Goal: Transaction & Acquisition: Purchase product/service

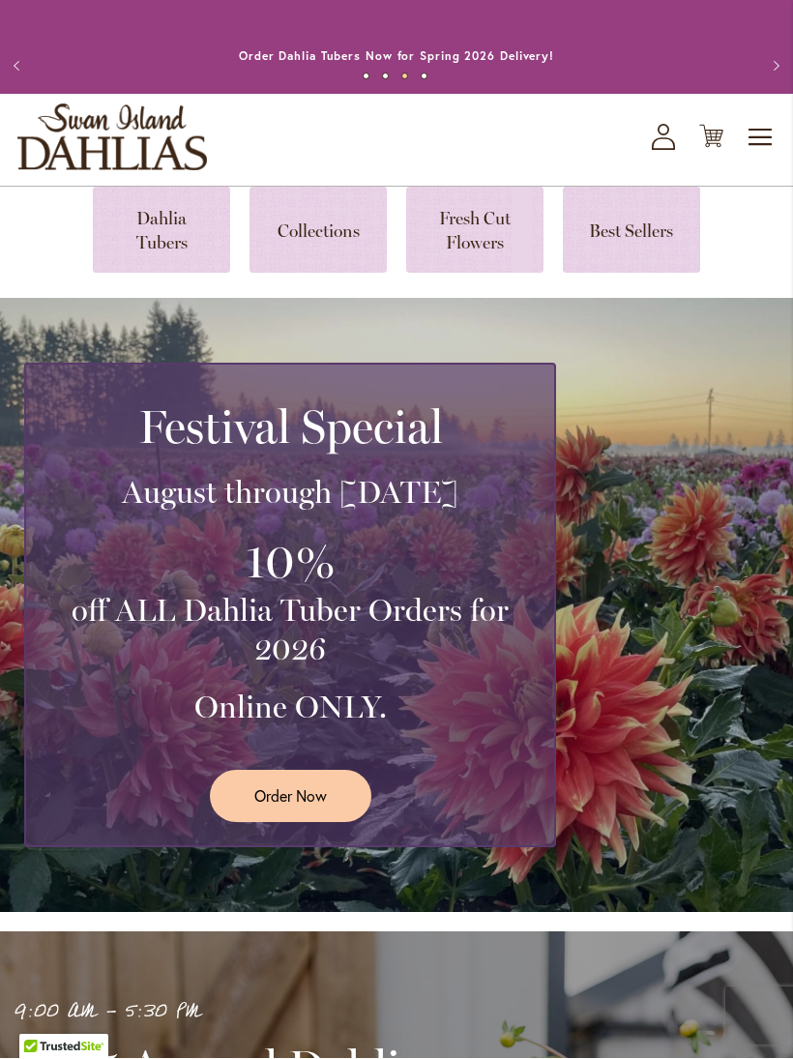
scroll to position [2, 0]
click at [661, 564] on div "Festival Special August through September 28th 10% off ALL Dahlia Tuber Orders …" at bounding box center [401, 605] width 755 height 485
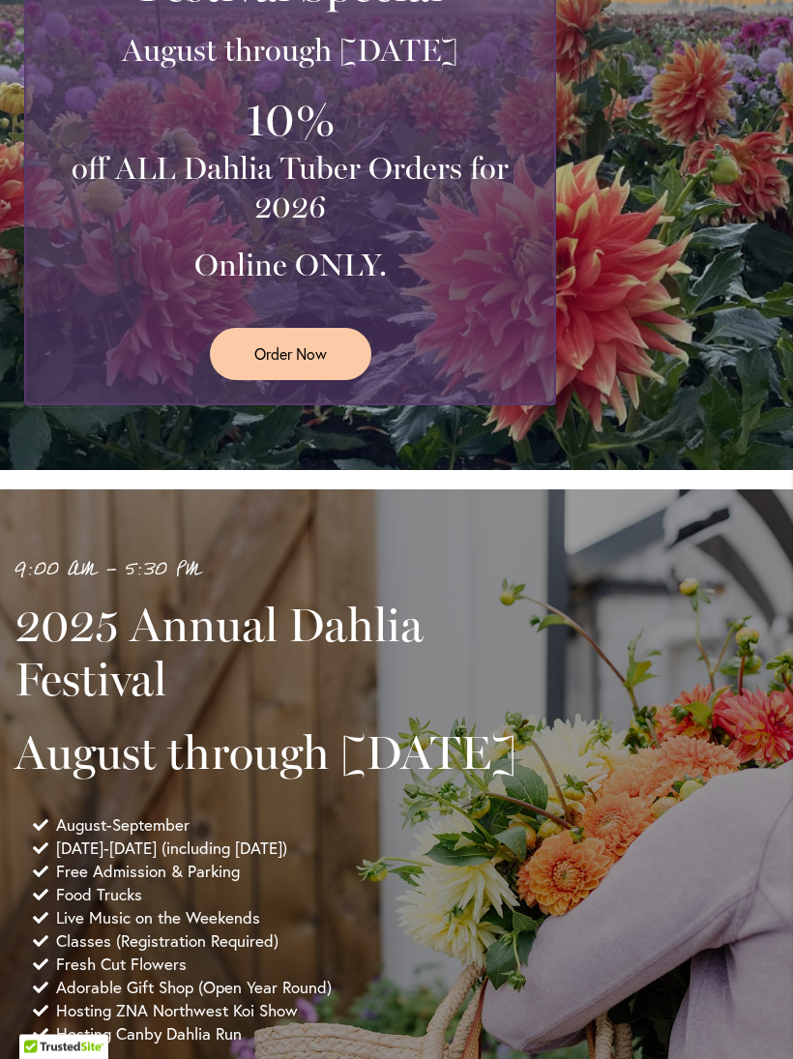
scroll to position [0, 0]
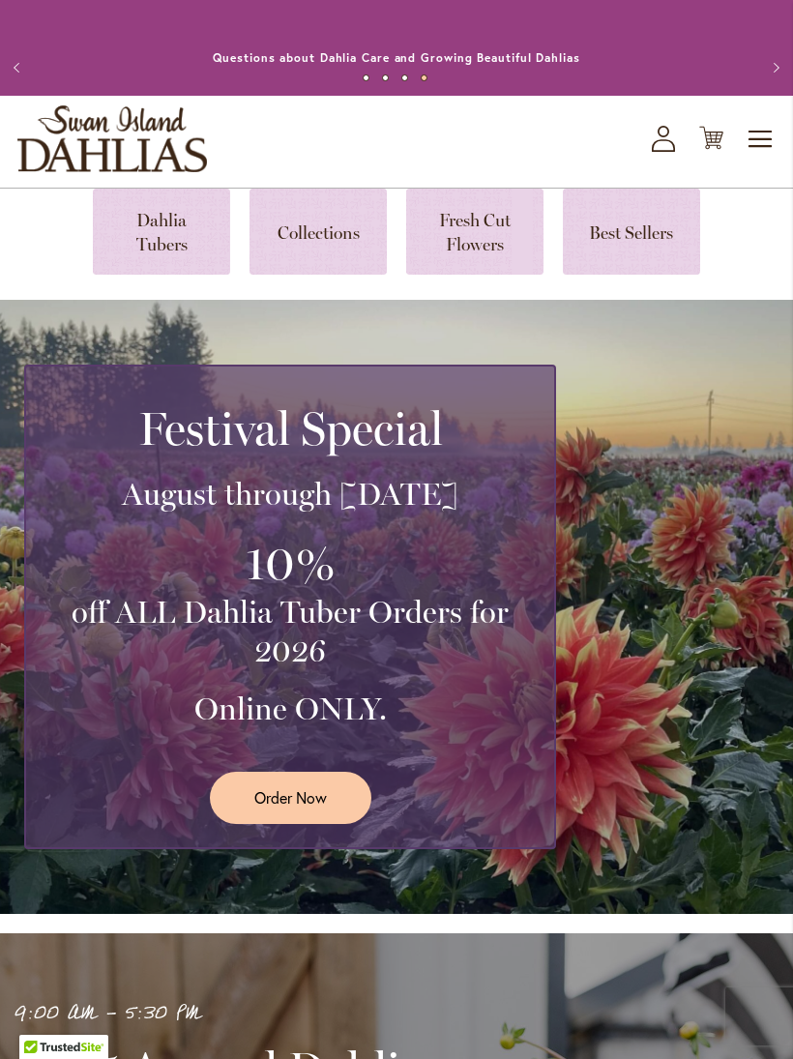
click at [617, 746] on div "Festival Special August through September 28th 10% off ALL Dahlia Tuber Orders …" at bounding box center [401, 607] width 755 height 485
click at [336, 275] on link at bounding box center [318, 232] width 137 height 86
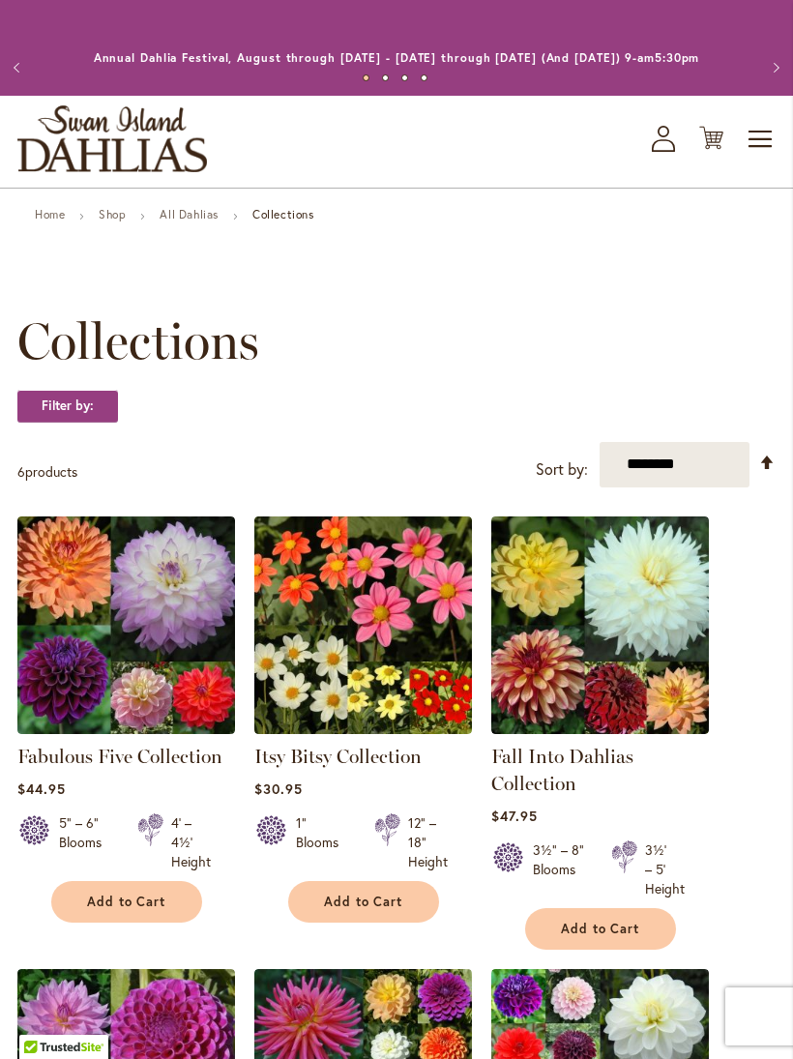
click at [37, 222] on link "Home" at bounding box center [50, 214] width 30 height 15
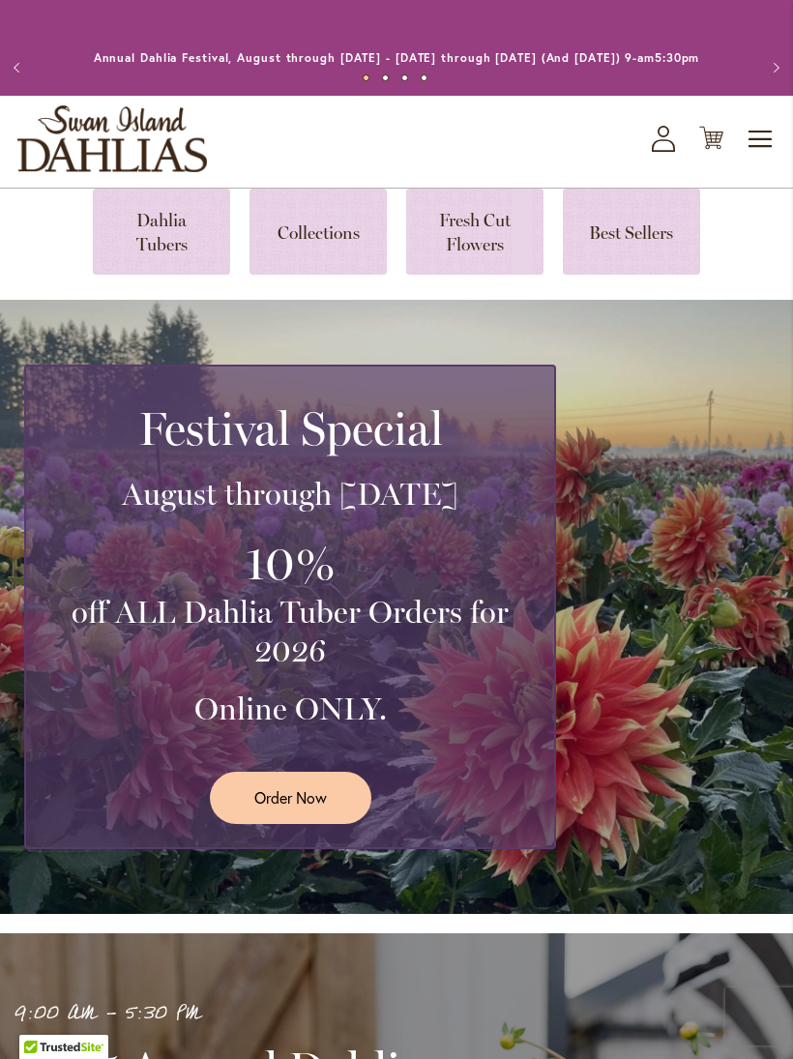
click at [309, 809] on span "Order Now" at bounding box center [290, 798] width 73 height 22
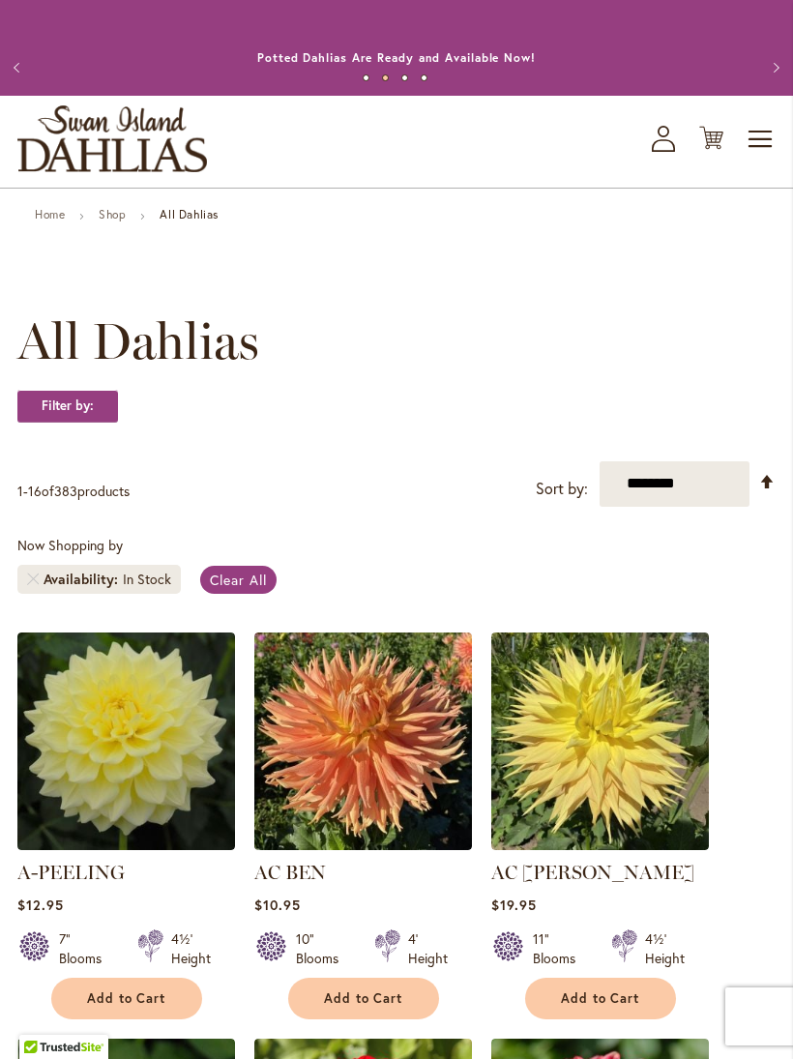
click at [767, 156] on span "Toggle Nav" at bounding box center [761, 139] width 29 height 39
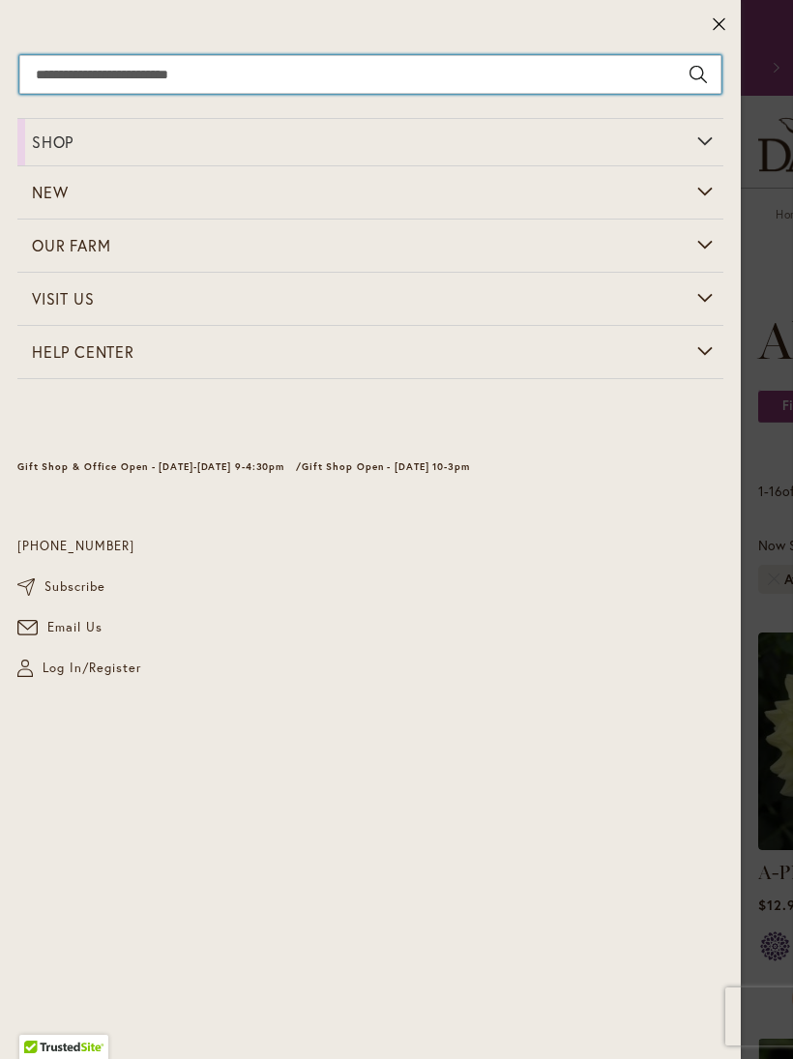
click at [194, 81] on input "Search" at bounding box center [370, 74] width 702 height 39
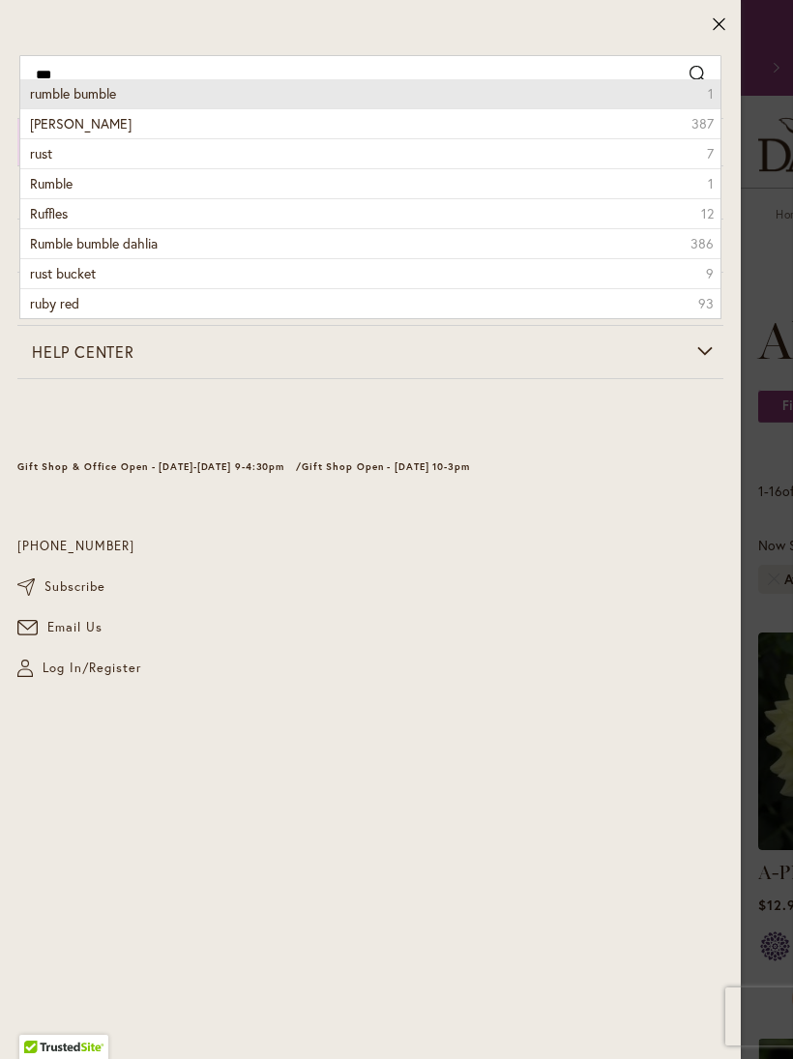
click at [135, 102] on li "rumble bumble 1" at bounding box center [370, 93] width 700 height 29
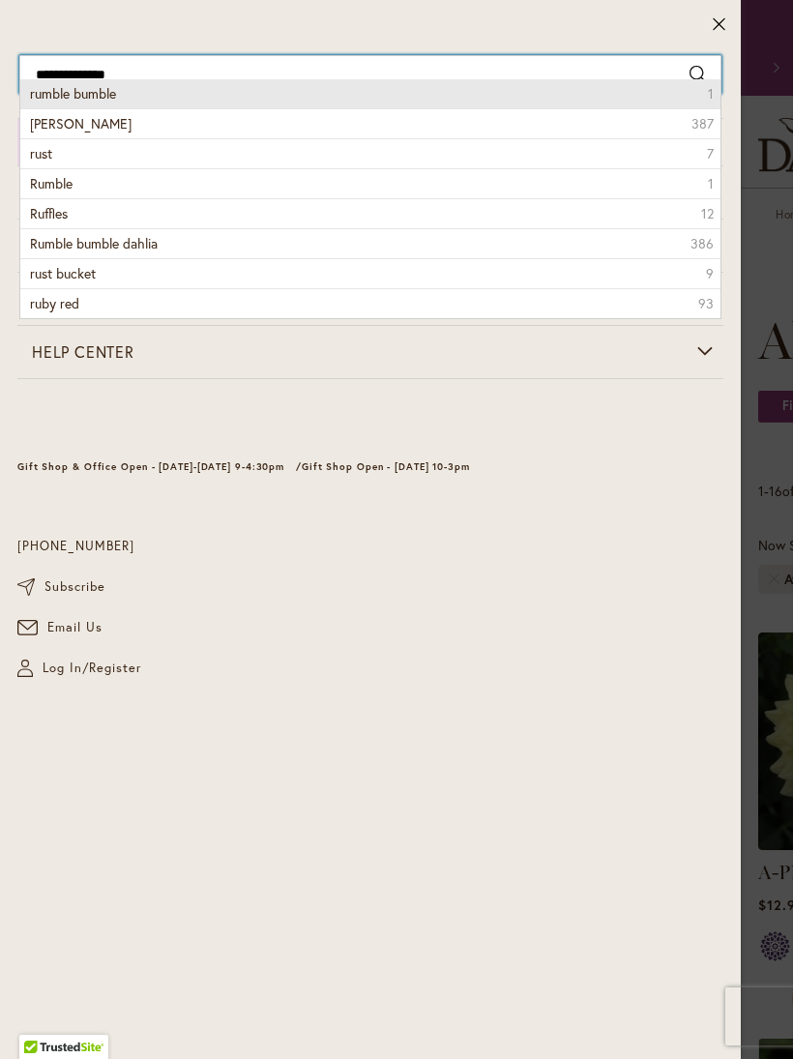
type input "**********"
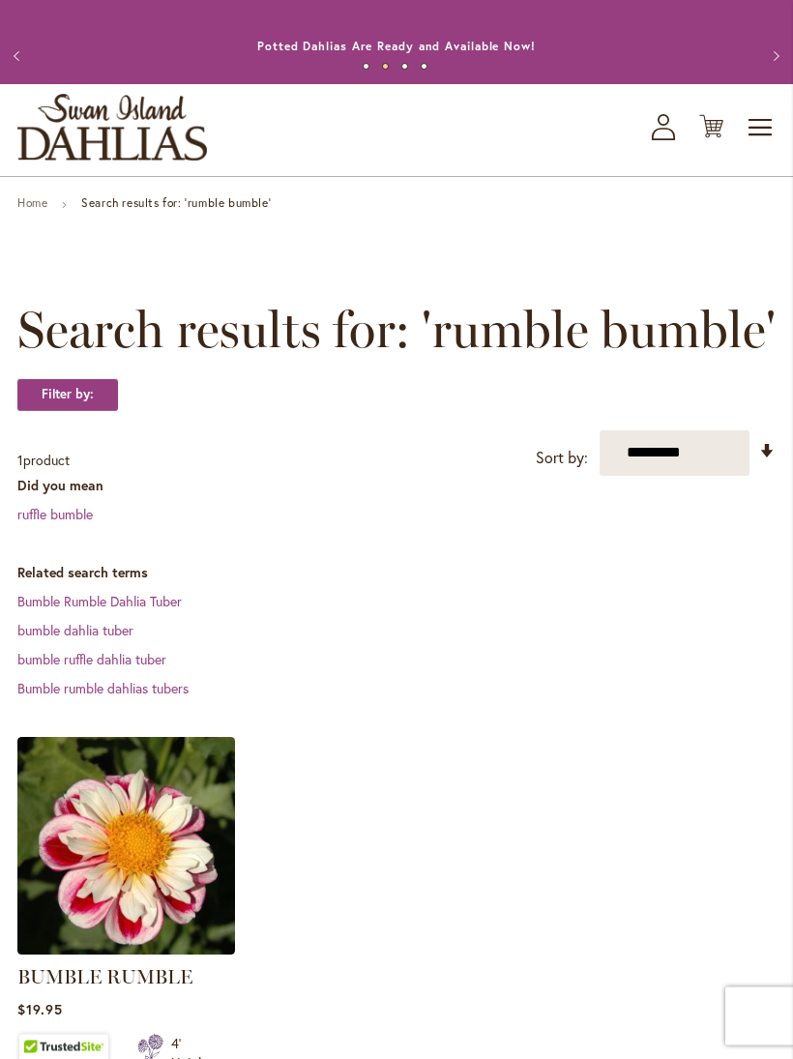
scroll to position [12, 0]
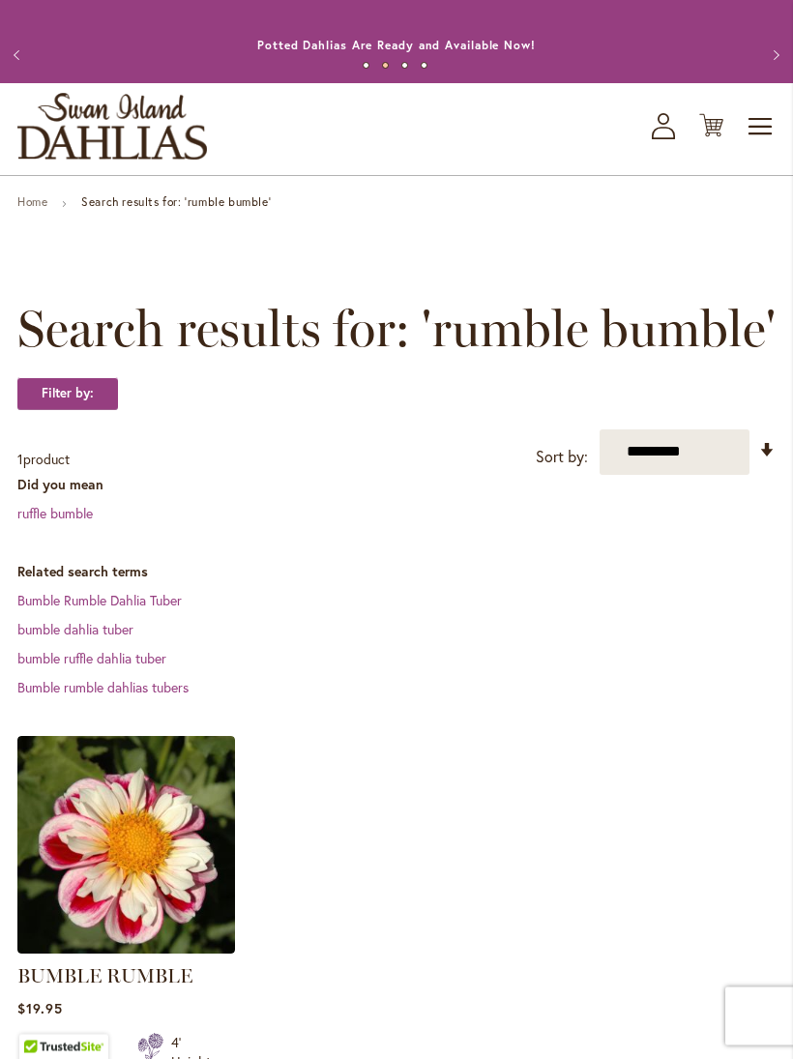
click at [147, 906] on img at bounding box center [126, 846] width 218 height 218
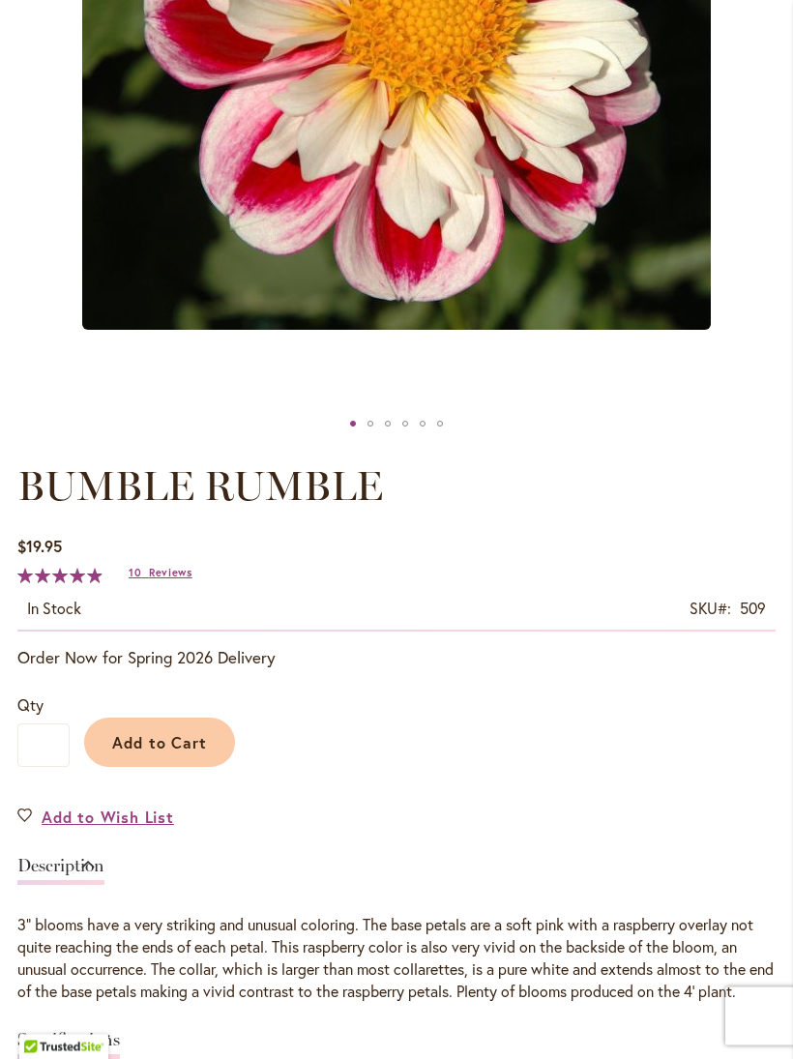
scroll to position [657, 0]
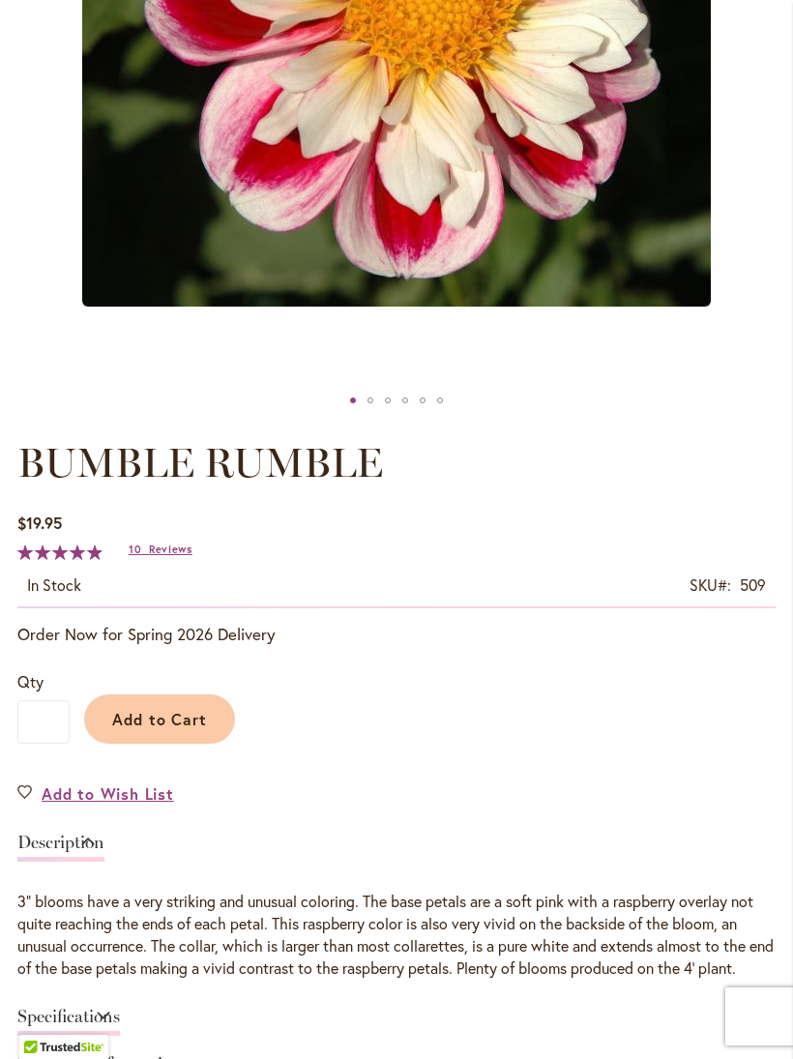
click at [189, 556] on span "Reviews" at bounding box center [171, 550] width 44 height 14
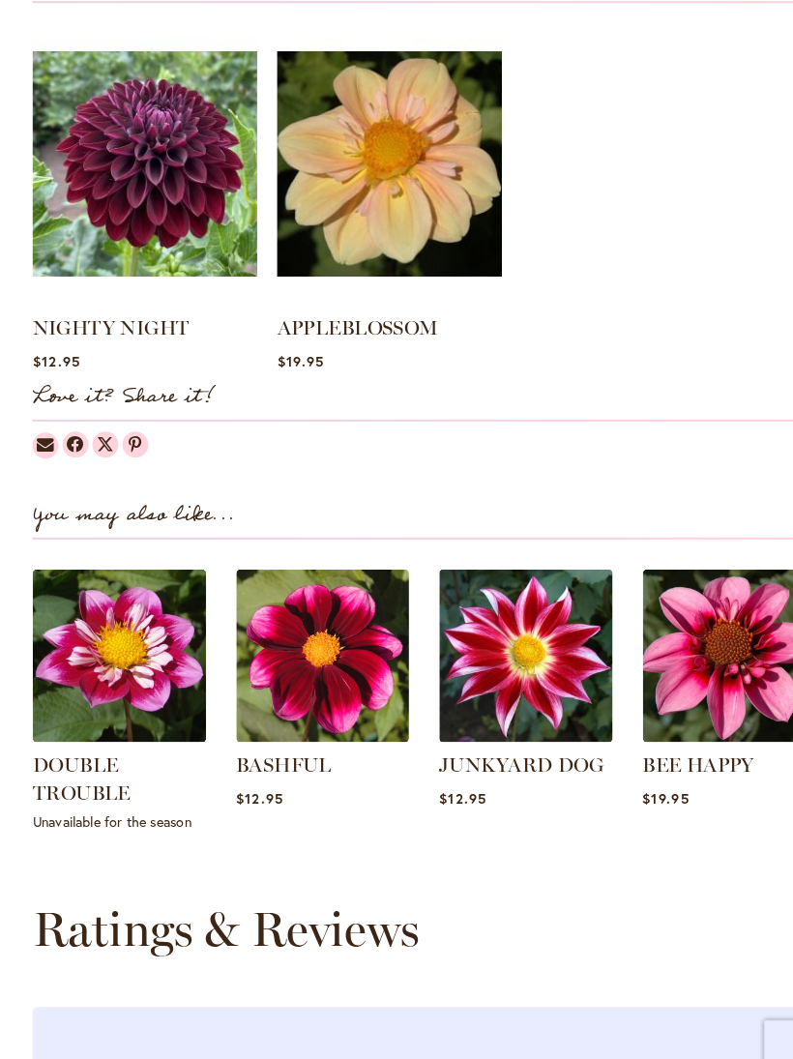
scroll to position [1834, 0]
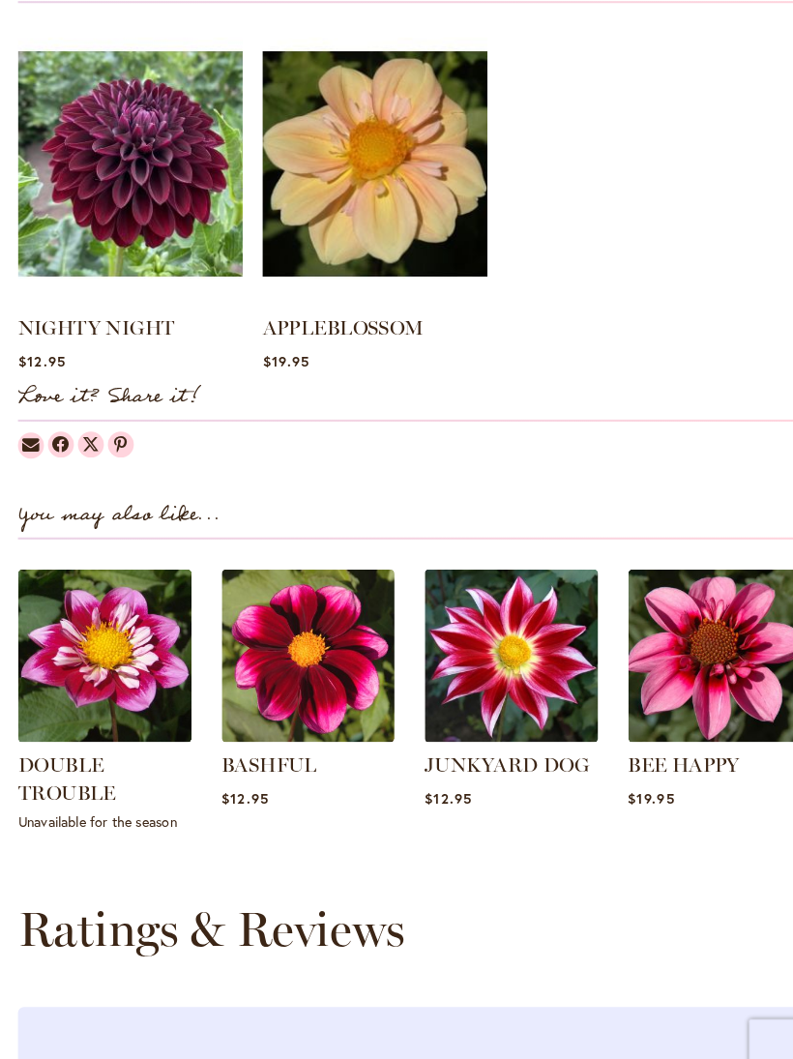
click at [535, 681] on img at bounding box center [495, 636] width 168 height 168
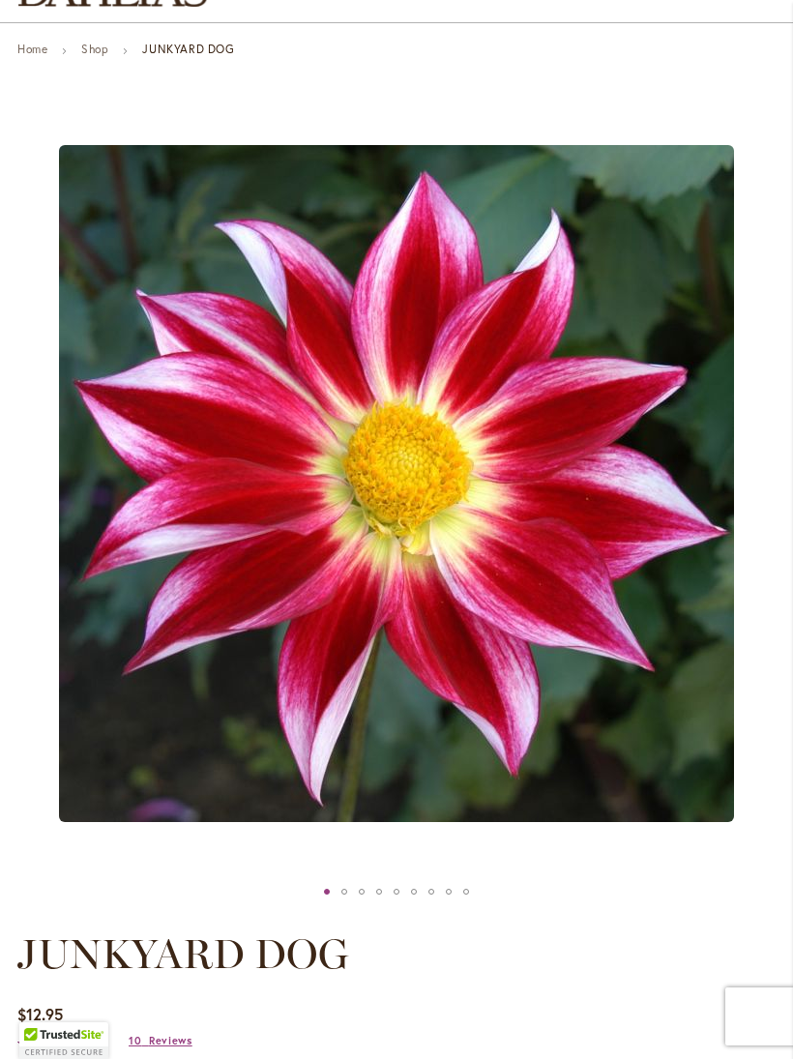
scroll to position [546, 0]
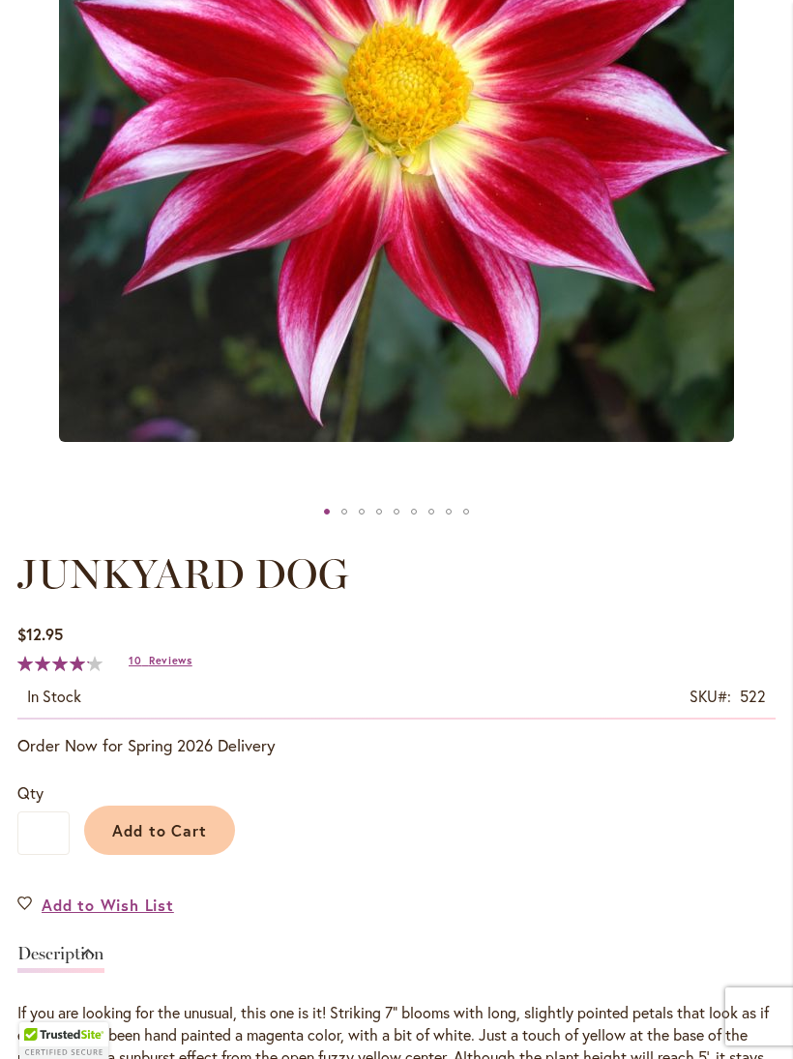
click at [189, 668] on span "Reviews" at bounding box center [171, 661] width 44 height 14
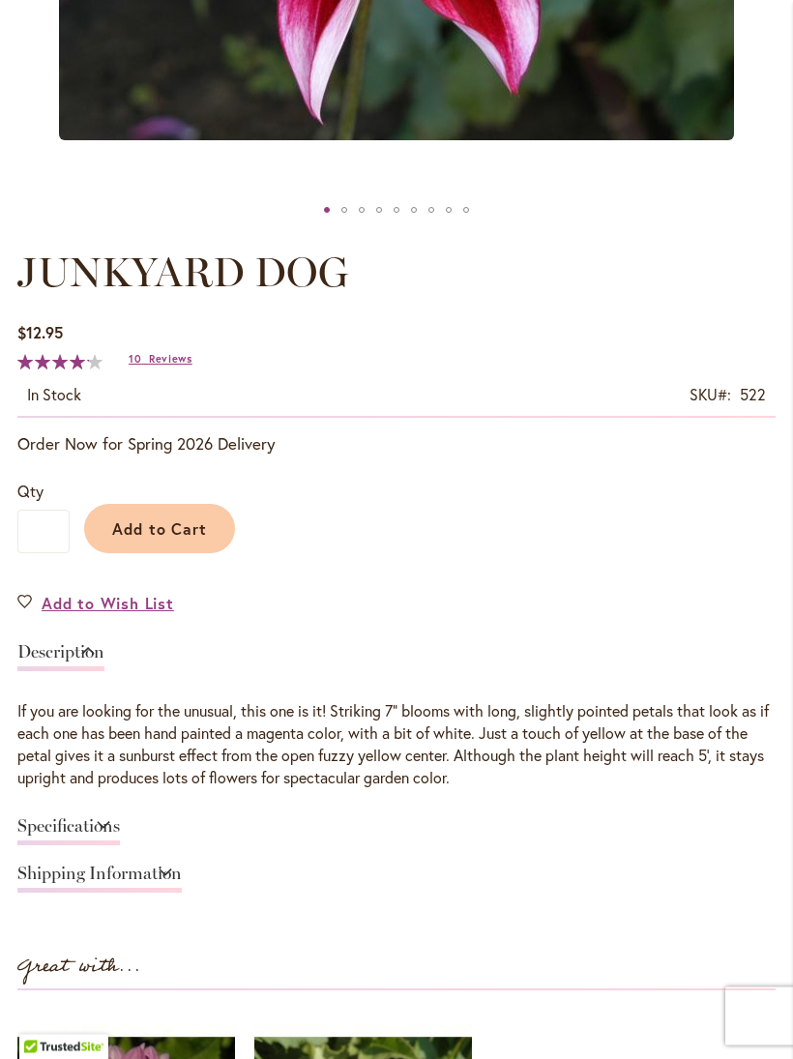
scroll to position [848, 0]
click at [120, 846] on link "Specifications" at bounding box center [68, 832] width 103 height 28
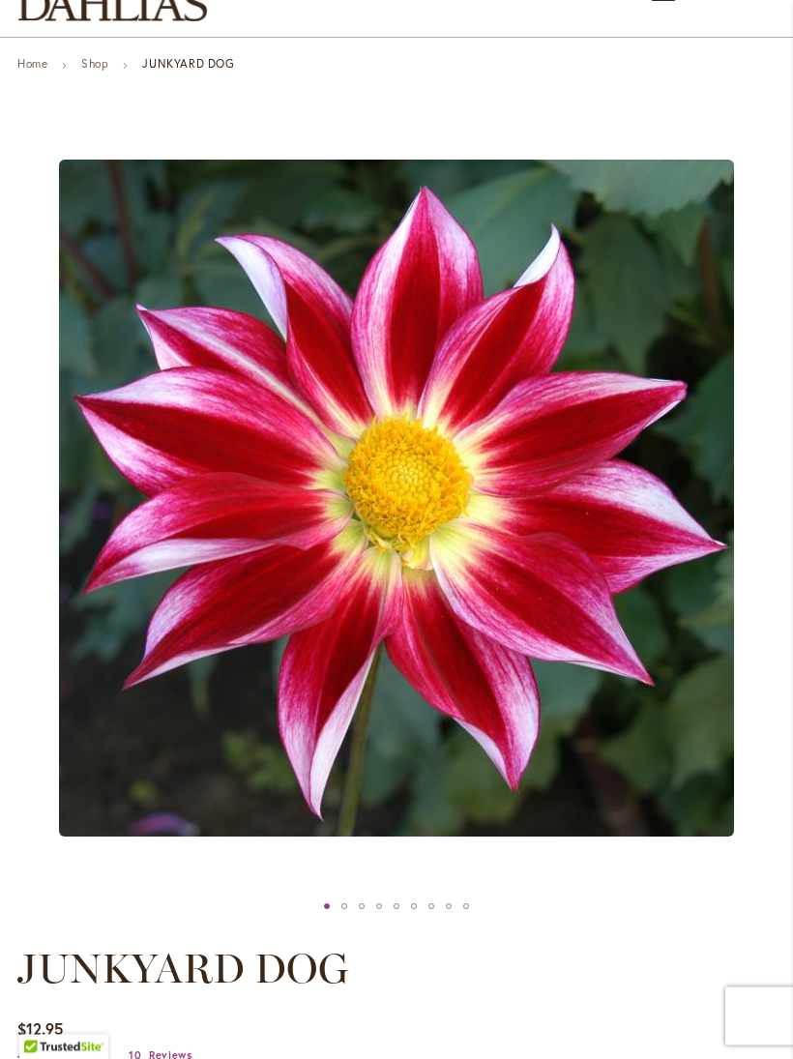
scroll to position [80, 0]
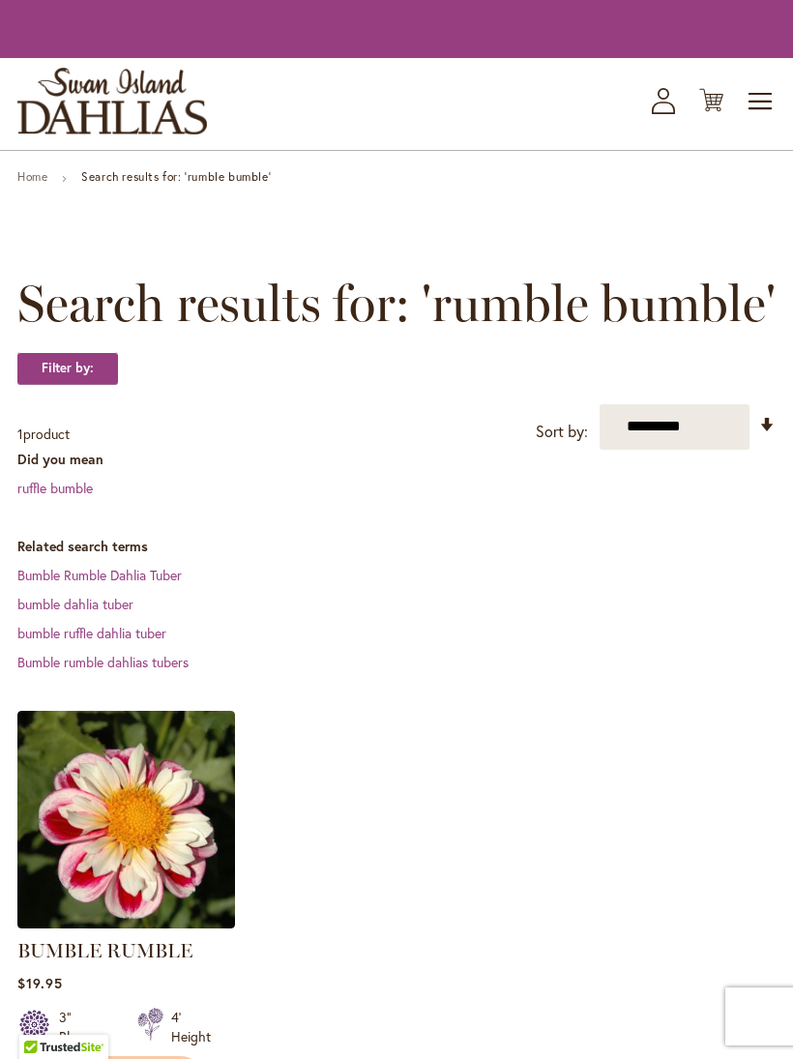
scroll to position [47, 0]
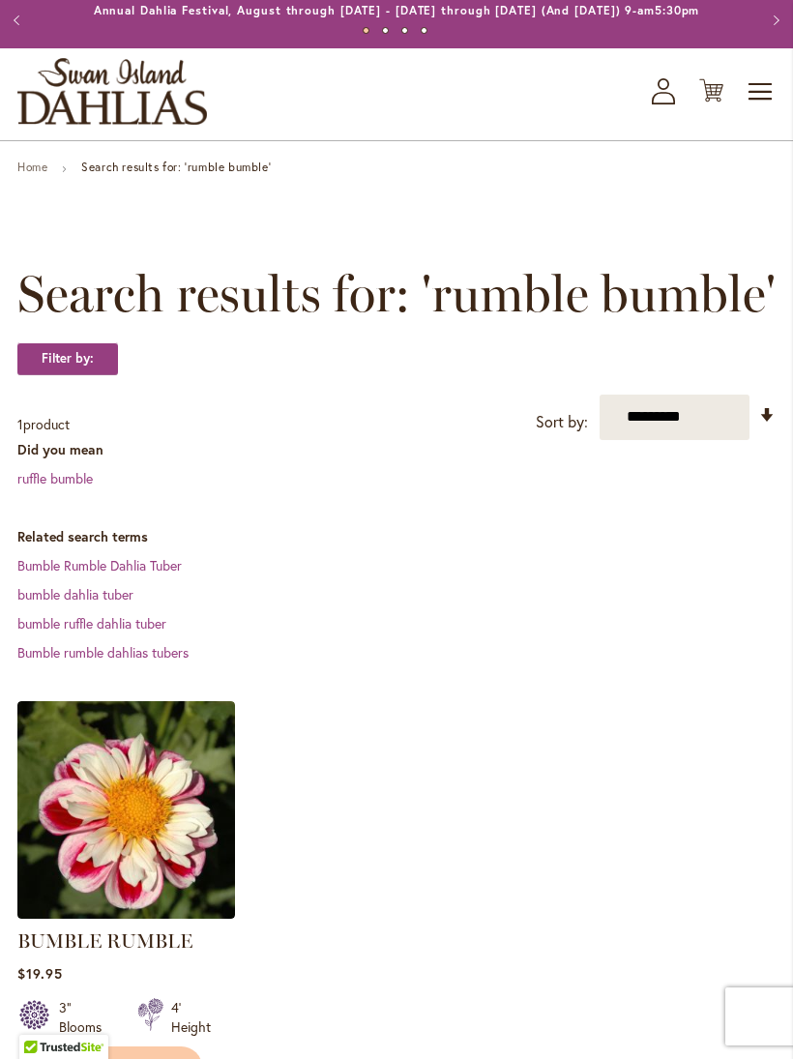
click at [765, 106] on span "Toggle Nav" at bounding box center [761, 92] width 29 height 39
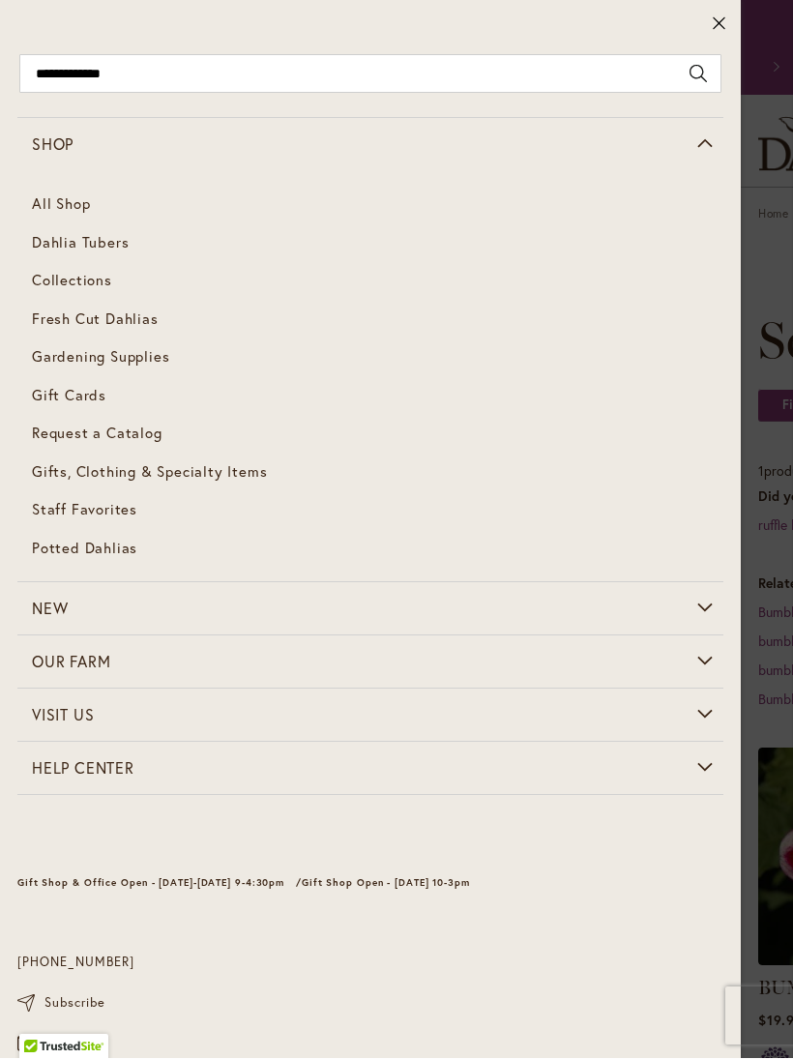
click at [119, 253] on link "Dahlia Tubers" at bounding box center [370, 243] width 706 height 39
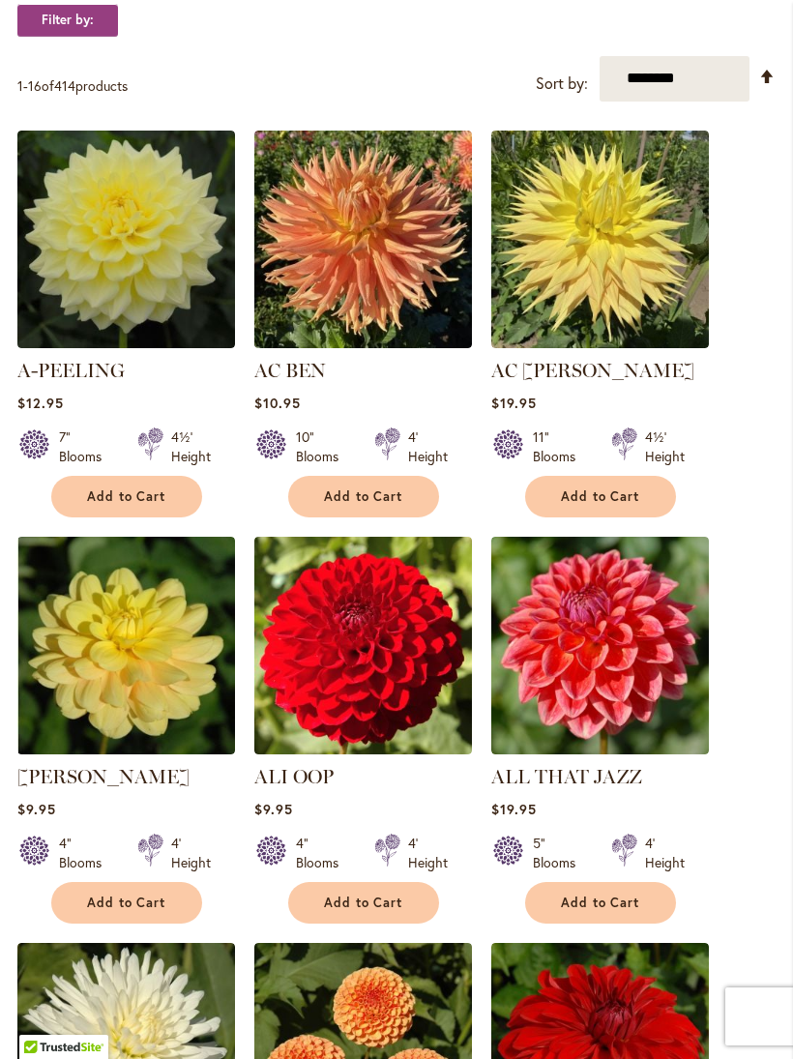
scroll to position [539, 0]
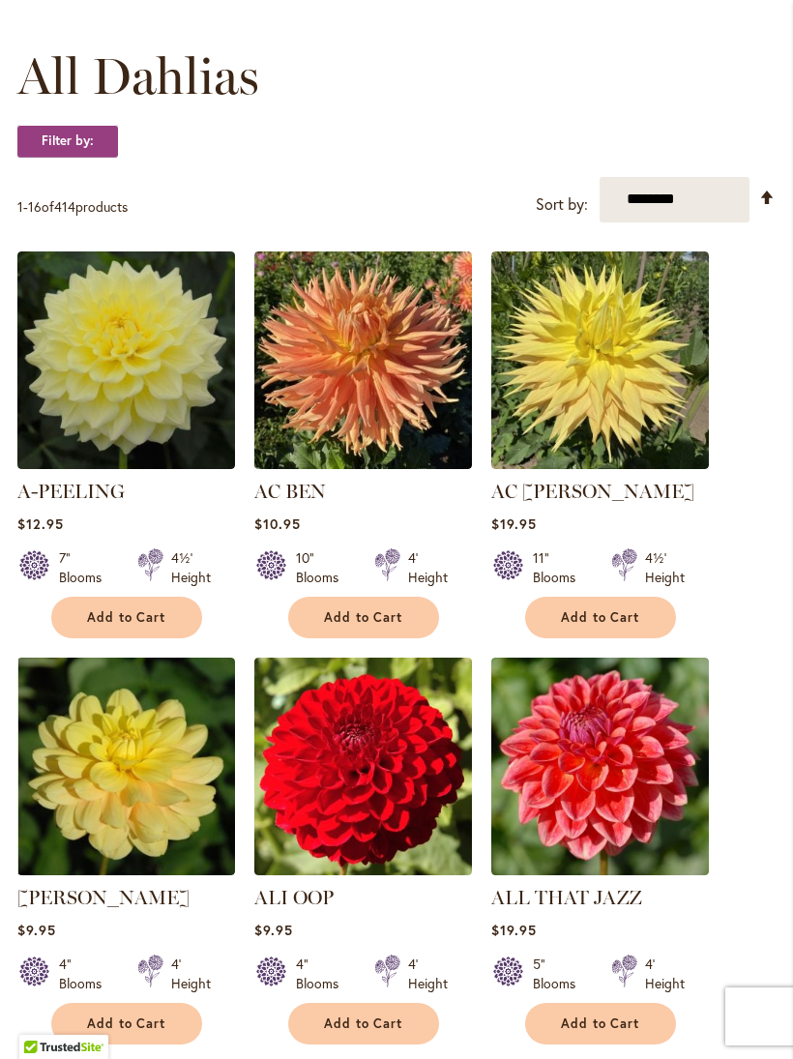
click at [614, 803] on img at bounding box center [601, 767] width 218 height 218
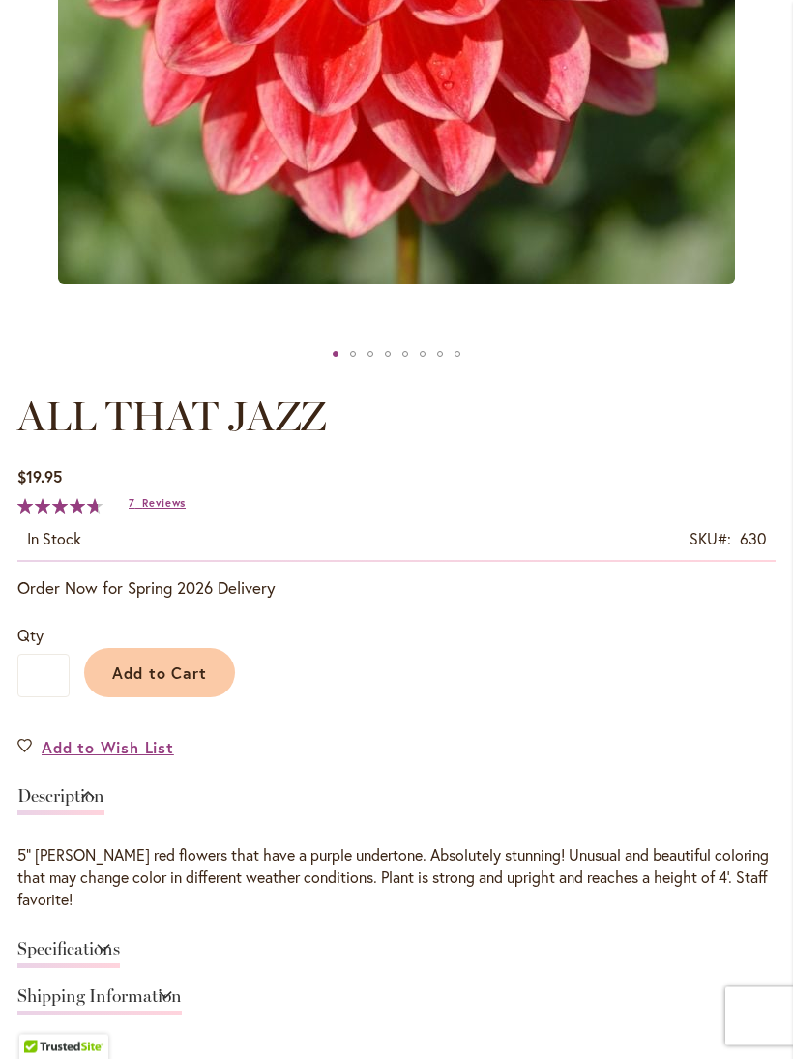
scroll to position [703, 0]
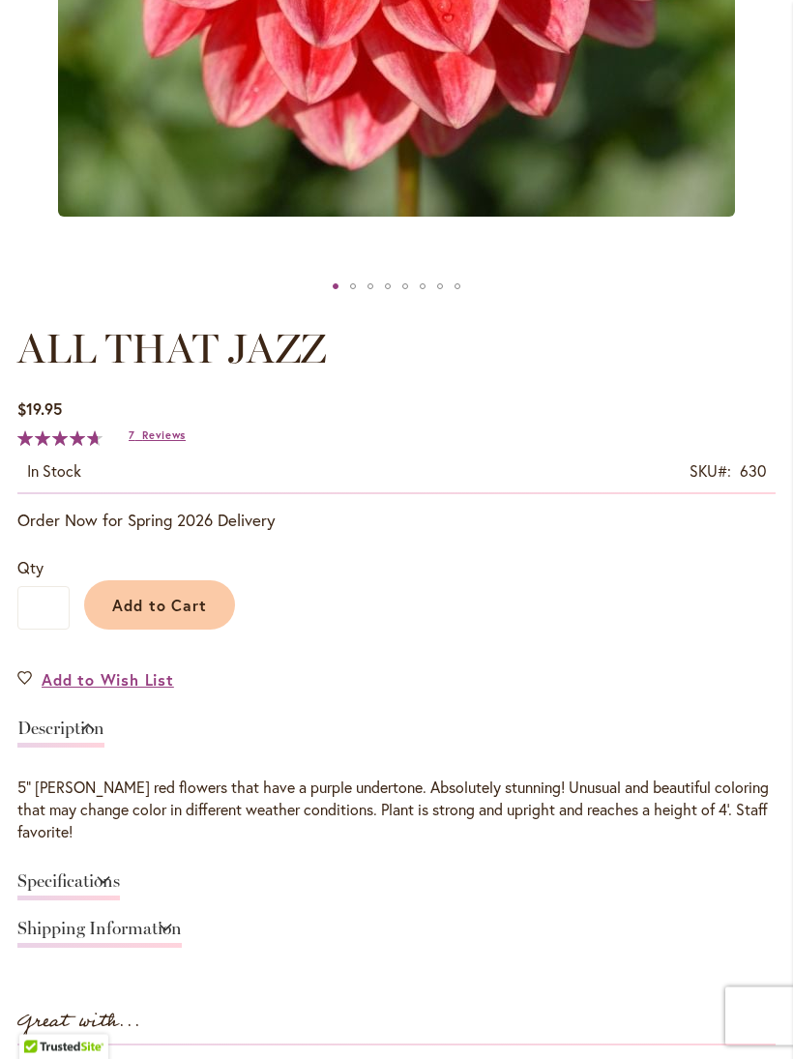
click at [120, 889] on link "Specifications" at bounding box center [68, 888] width 103 height 28
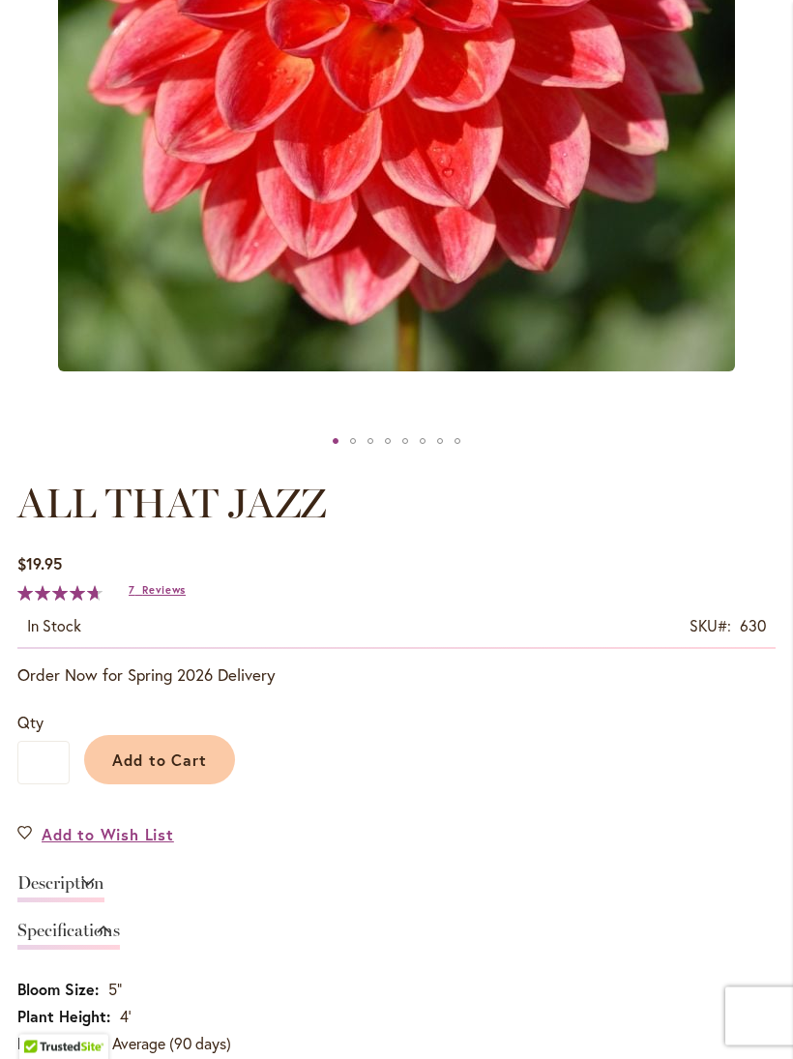
scroll to position [616, 0]
click at [160, 846] on span "Add to Wish List" at bounding box center [108, 834] width 133 height 22
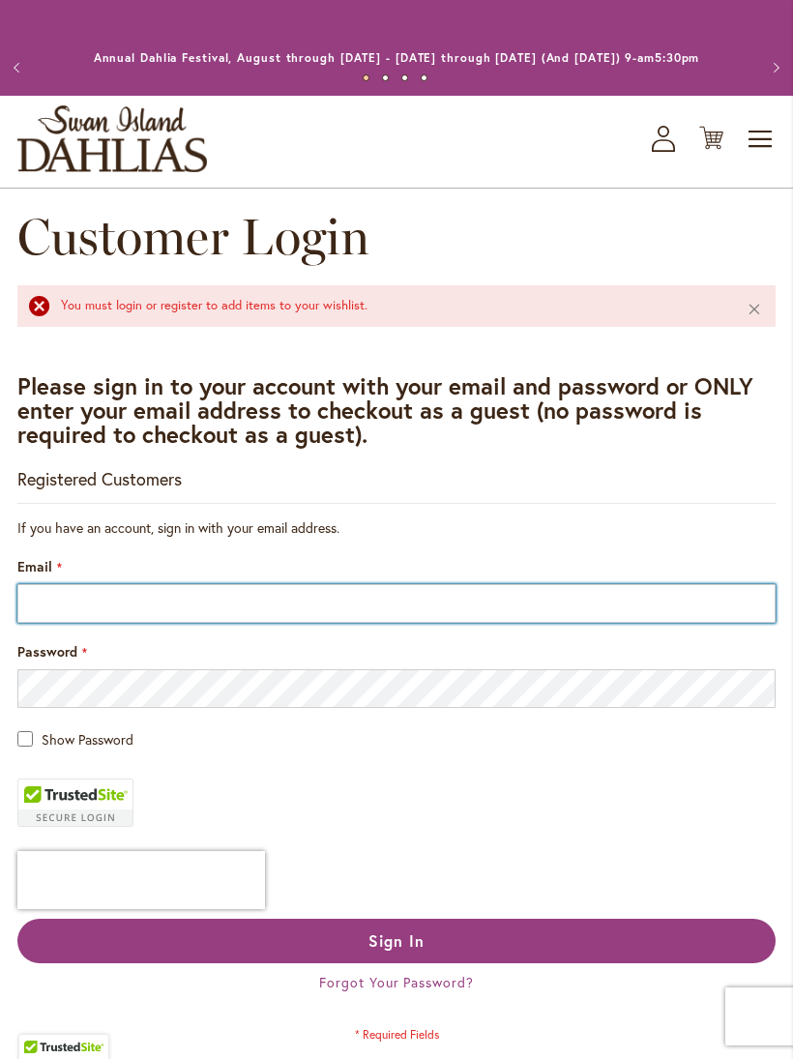
click at [126, 623] on input "Email" at bounding box center [396, 603] width 759 height 39
type input "**********"
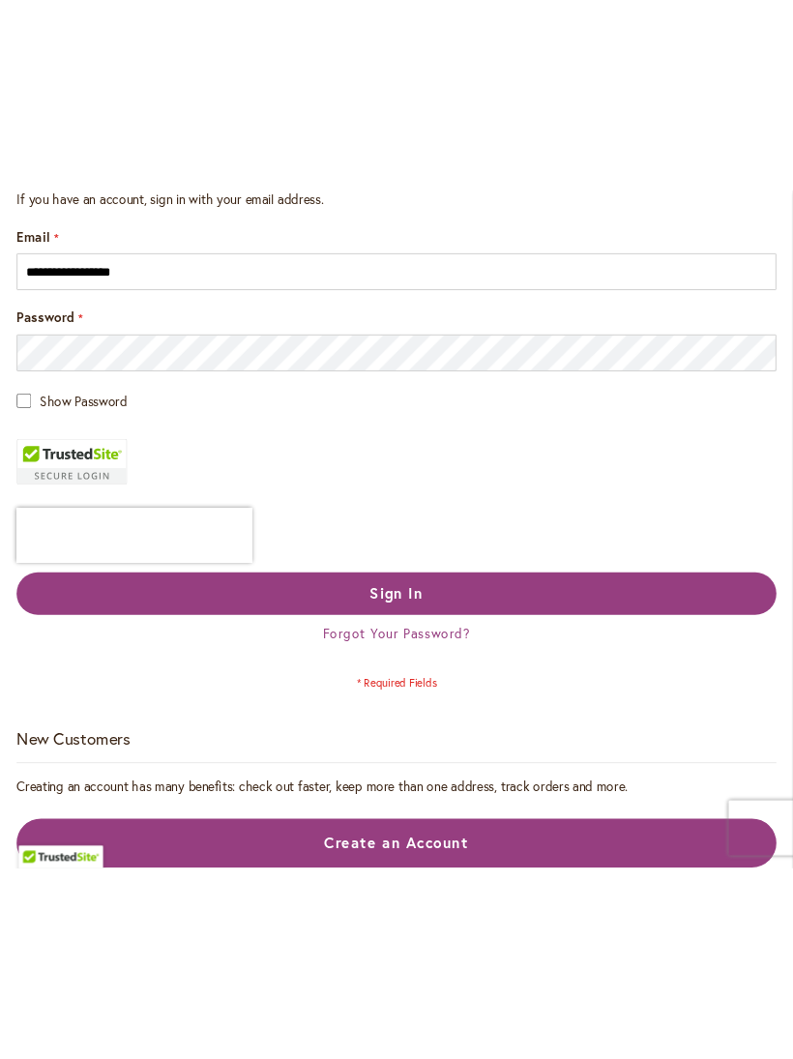
scroll to position [344, 0]
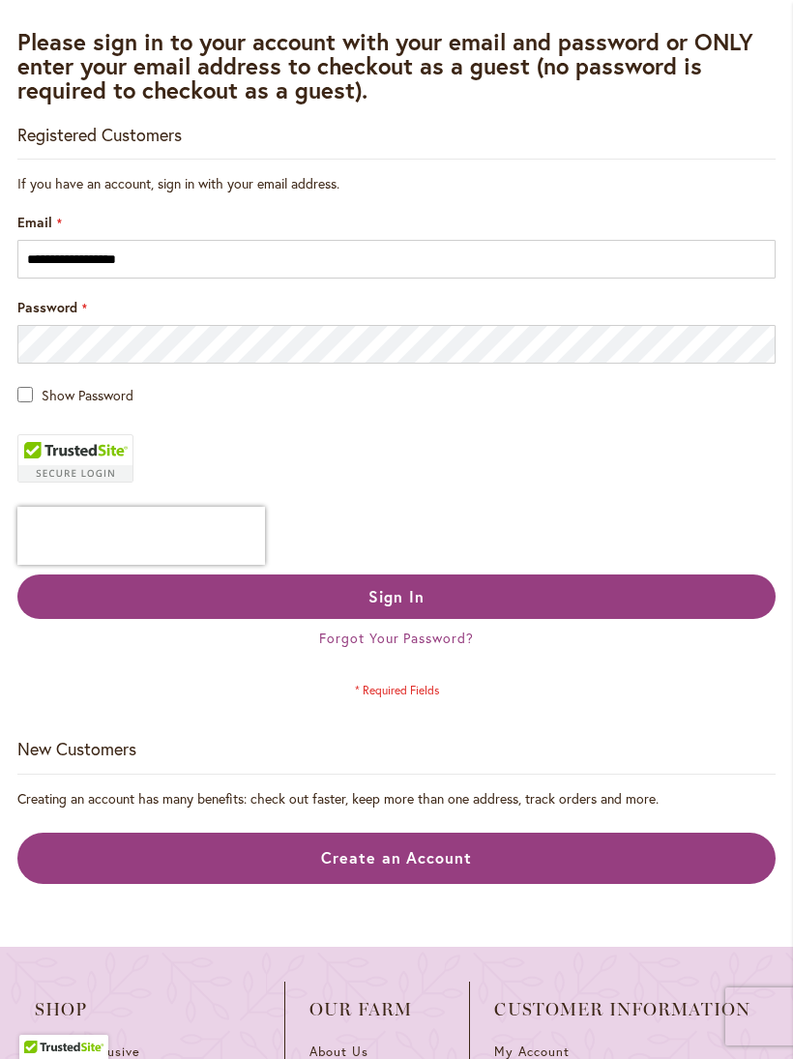
click at [420, 604] on button "Sign In" at bounding box center [396, 597] width 759 height 45
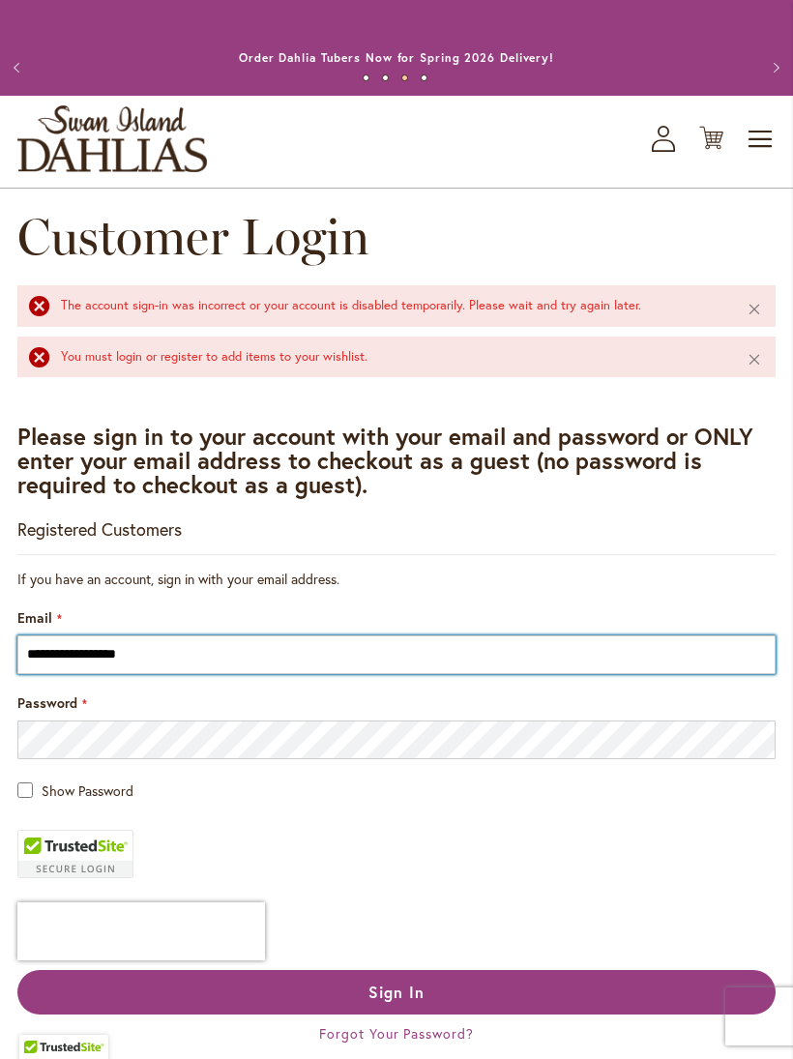
click at [172, 674] on input "**********" at bounding box center [396, 655] width 759 height 39
type input "*"
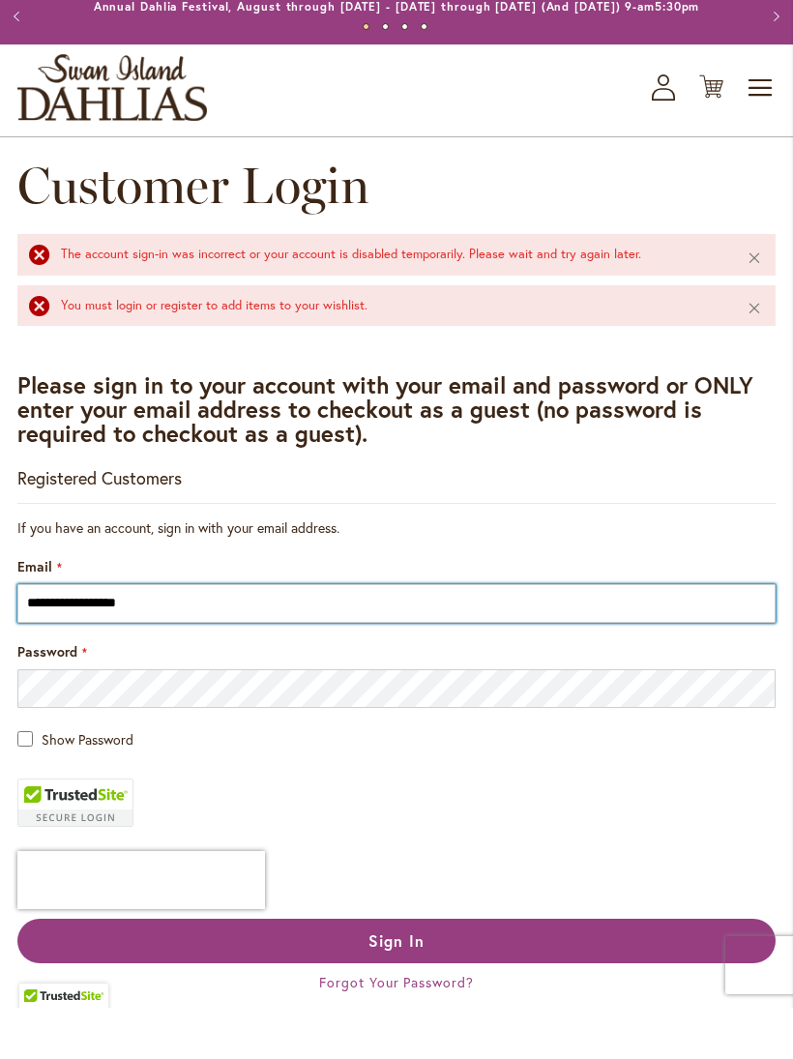
type input "**********"
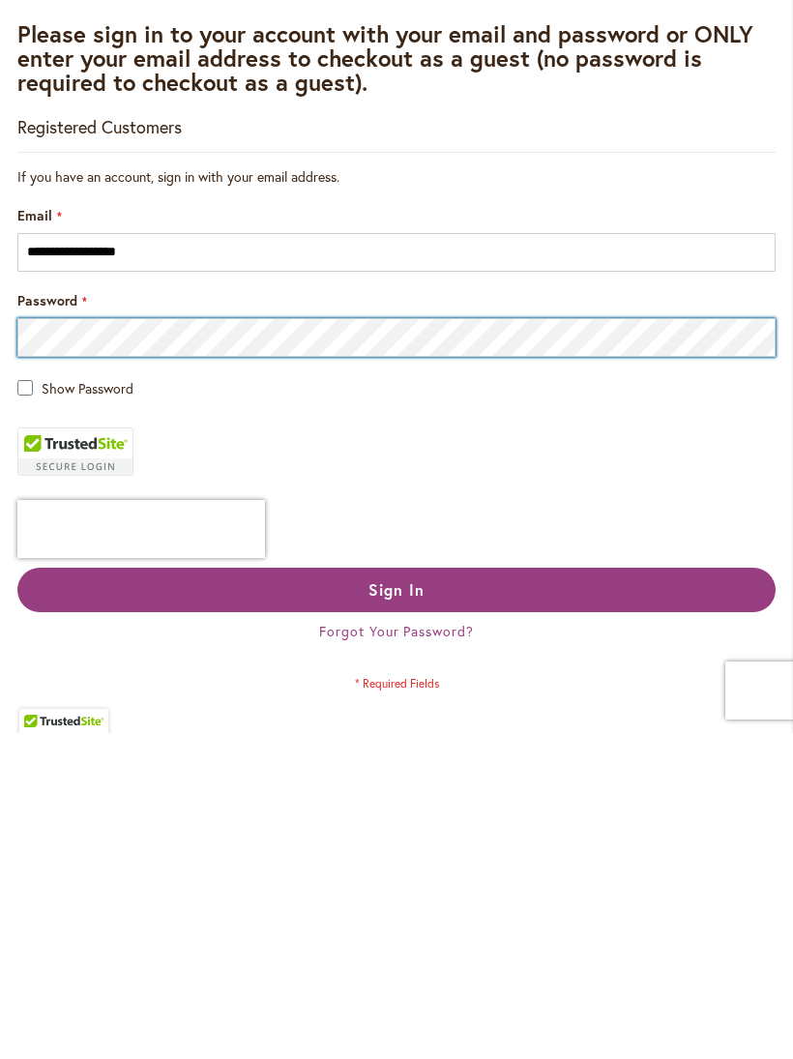
scroll to position [78, 0]
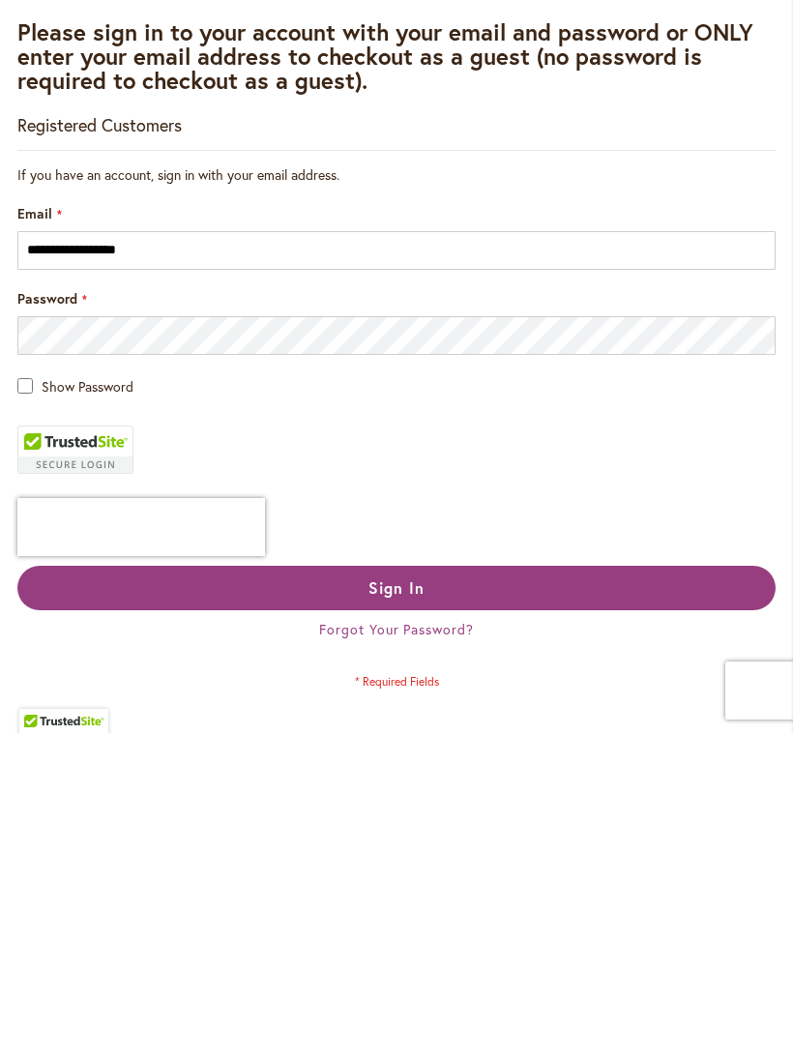
click at [425, 892] on button "Sign In" at bounding box center [396, 914] width 759 height 45
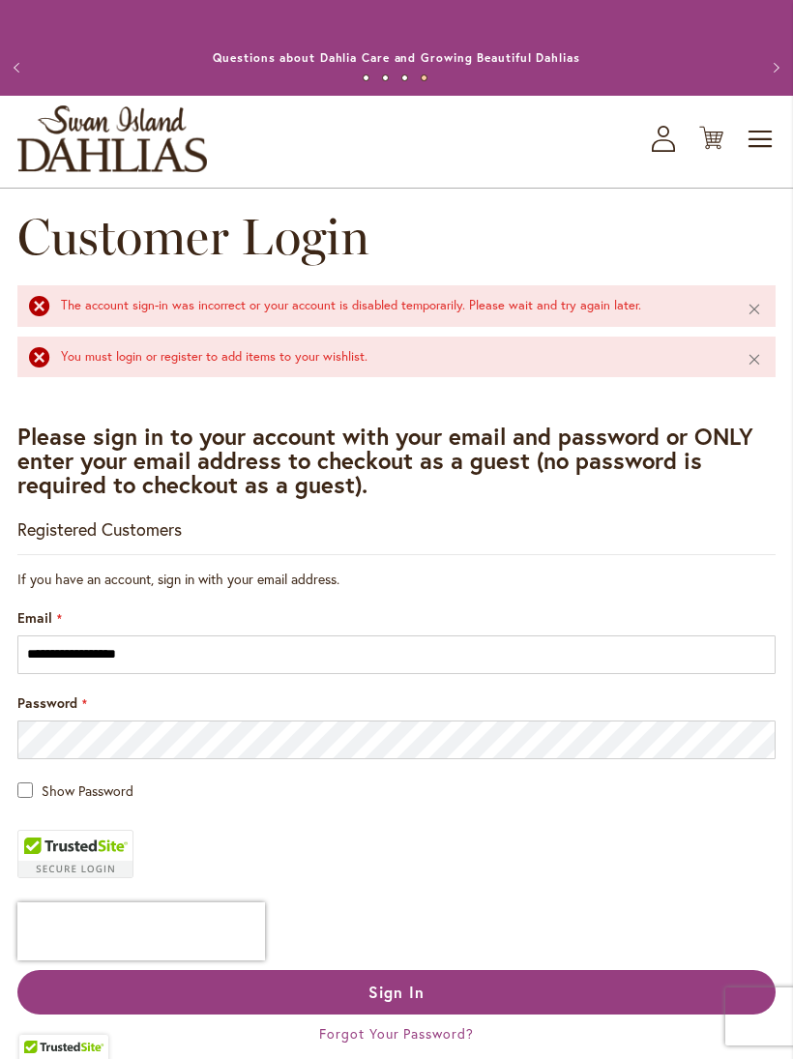
click at [765, 323] on button "Close" at bounding box center [755, 308] width 42 height 46
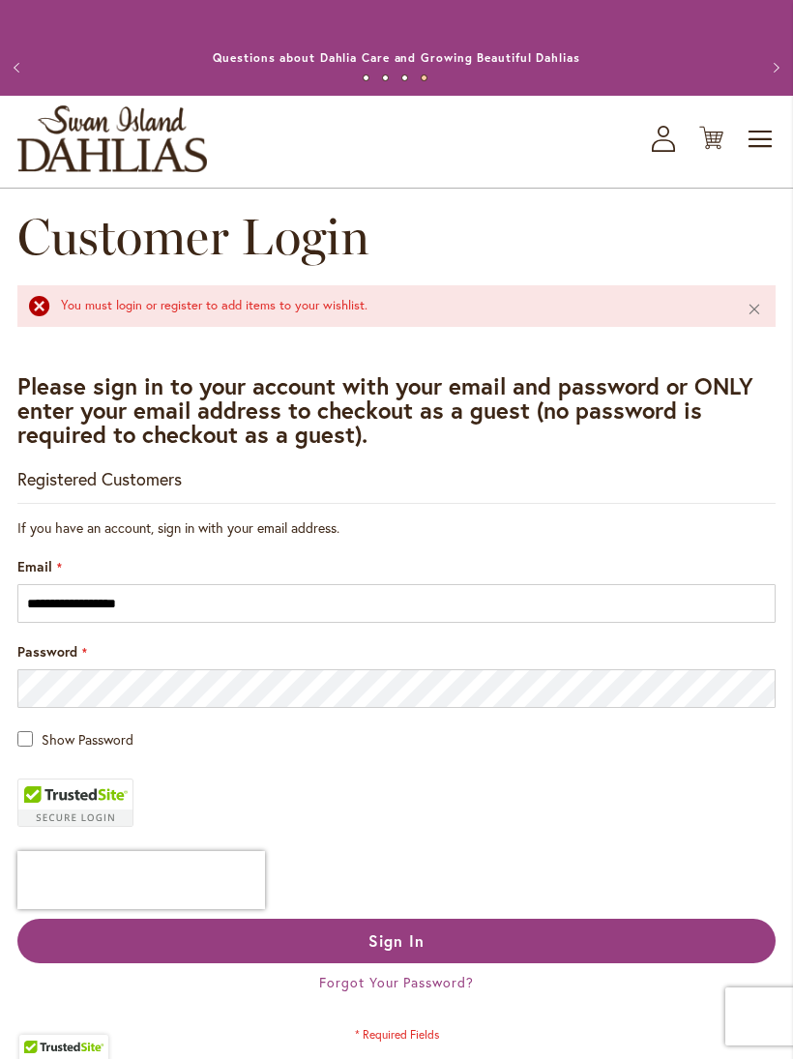
click at [761, 329] on button "Close" at bounding box center [755, 308] width 42 height 46
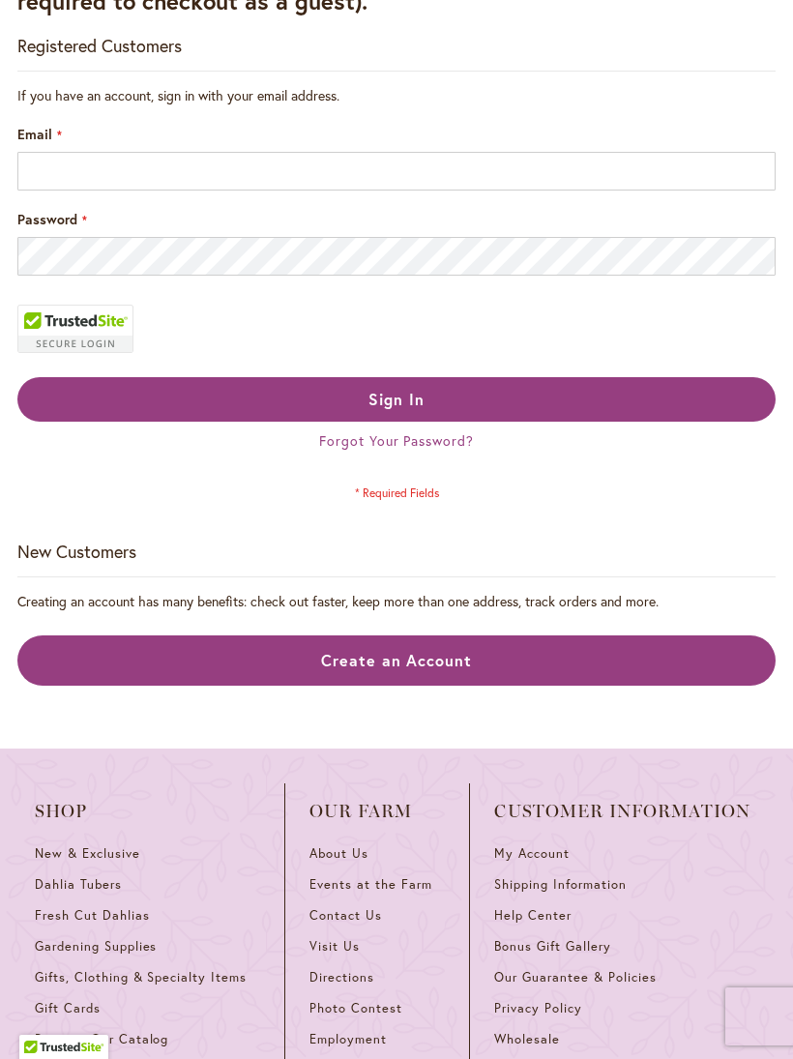
scroll to position [344, 0]
